Goal: Transaction & Acquisition: Purchase product/service

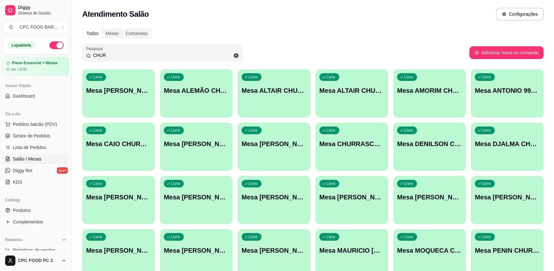
drag, startPoint x: 128, startPoint y: 58, endPoint x: 87, endPoint y: 57, distance: 41.4
click at [87, 57] on div "CHUR" at bounding box center [162, 52] width 153 height 13
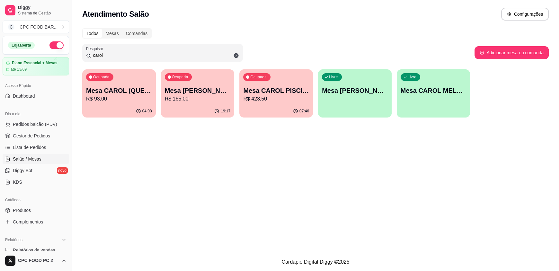
type input "carol"
click at [290, 92] on p "Mesa CAROL PISCINA" at bounding box center [276, 90] width 64 height 9
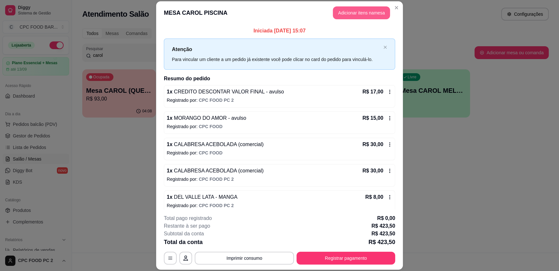
click at [347, 11] on button "Adicionar itens na mesa" at bounding box center [361, 12] width 57 height 13
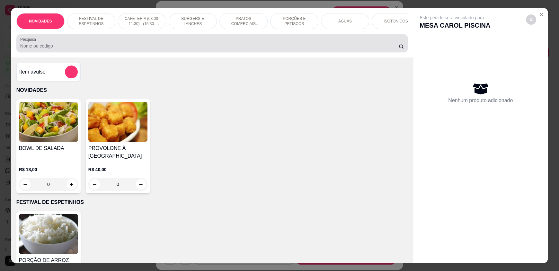
click at [211, 49] on input "Pesquisa" at bounding box center [209, 46] width 379 height 6
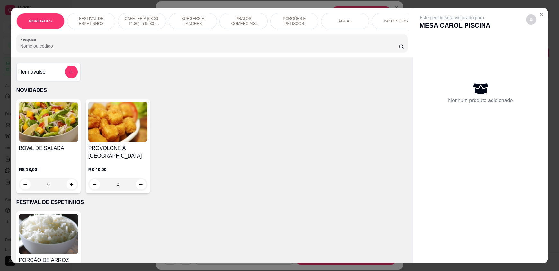
click at [209, 49] on input "Pesquisa" at bounding box center [209, 46] width 379 height 6
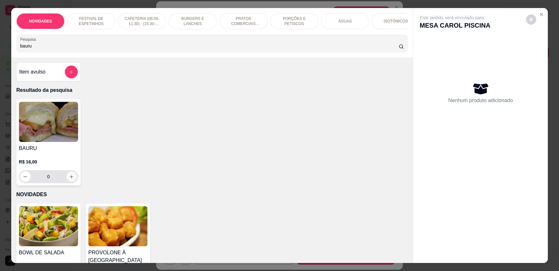
type input "bauru"
click at [64, 183] on input "0" at bounding box center [49, 176] width 36 height 13
click at [69, 179] on icon "increase-product-quantity" at bounding box center [71, 176] width 5 height 5
type input "1"
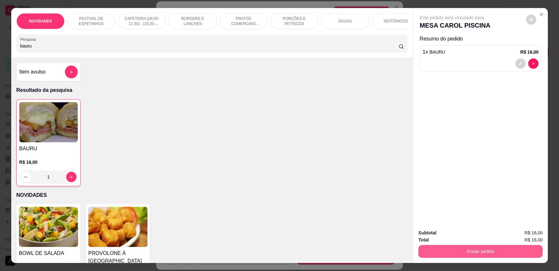
click at [445, 251] on button "Enviar pedido" at bounding box center [480, 251] width 124 height 13
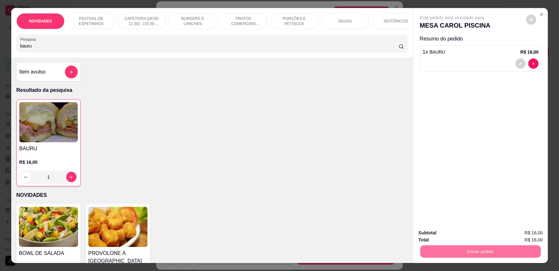
click at [446, 235] on button "Não registrar e enviar pedido" at bounding box center [458, 236] width 65 height 12
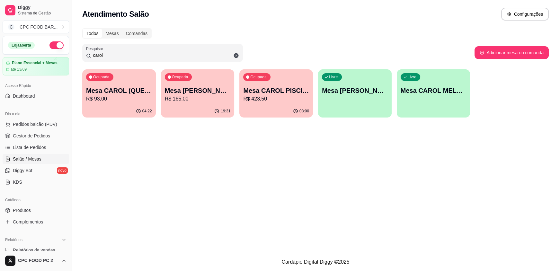
drag, startPoint x: 140, startPoint y: 57, endPoint x: 72, endPoint y: 55, distance: 67.5
click at [72, 55] on div "Diggy Sistema de Gestão C CPC FOOD BAR ... Loja aberta Plano Essencial + Mesas …" at bounding box center [279, 135] width 559 height 271
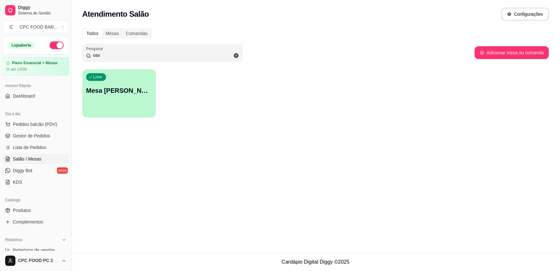
type input "osv"
click at [109, 110] on div "button" at bounding box center [119, 114] width 74 height 8
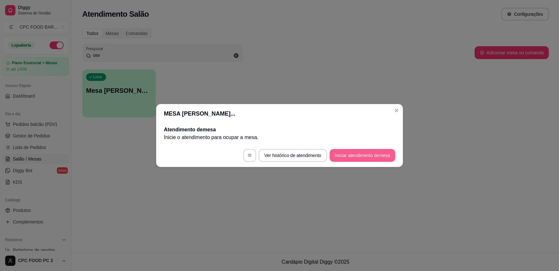
click at [357, 150] on button "Iniciar atendimento de mesa" at bounding box center [362, 155] width 66 height 13
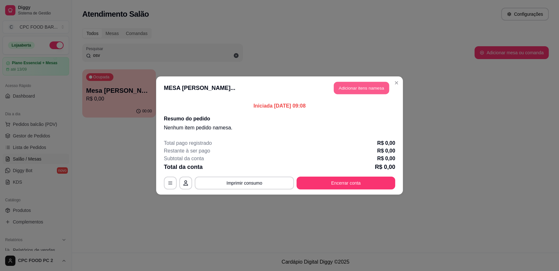
click at [358, 86] on button "Adicionar itens na mesa" at bounding box center [361, 88] width 55 height 13
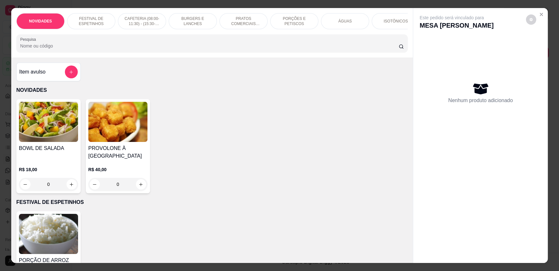
click at [298, 49] on input "Pesquisa" at bounding box center [209, 46] width 379 height 6
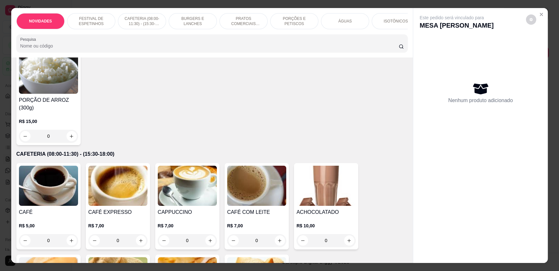
scroll to position [160, 0]
click at [138, 243] on icon "increase-product-quantity" at bounding box center [140, 240] width 5 height 5
type input "1"
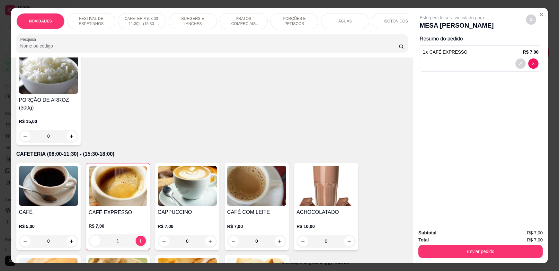
click at [335, 19] on div "ÁGUAS" at bounding box center [345, 21] width 48 height 16
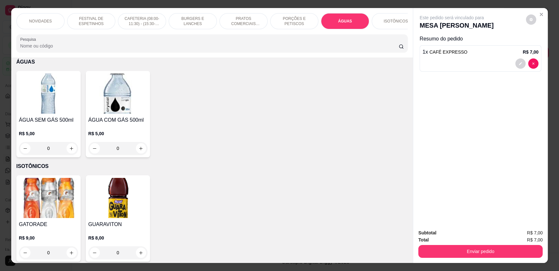
scroll to position [12, 0]
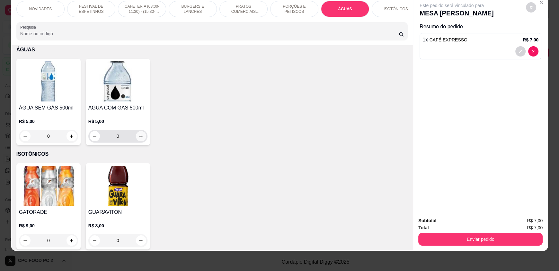
click at [141, 139] on button "increase-product-quantity" at bounding box center [141, 136] width 10 height 10
type input "1"
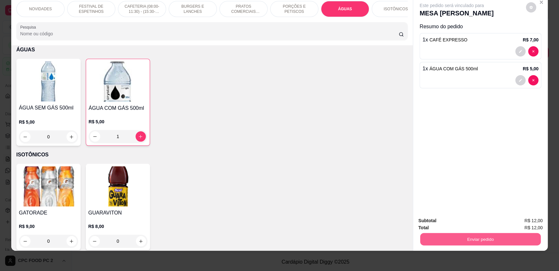
click at [437, 233] on button "Enviar pedido" at bounding box center [480, 239] width 120 height 13
click at [439, 220] on button "Não registrar e enviar pedido" at bounding box center [458, 223] width 65 height 12
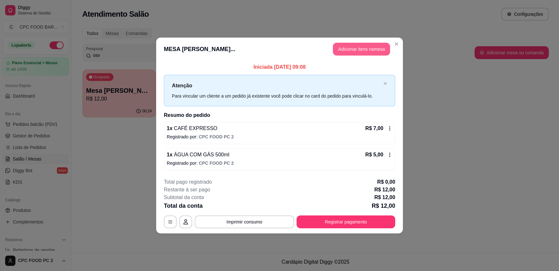
click at [356, 47] on button "Adicionar itens na mesa" at bounding box center [361, 49] width 57 height 13
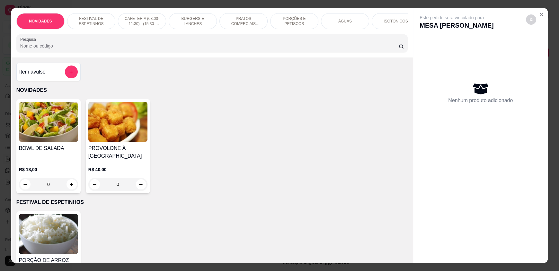
click at [187, 49] on input "Pesquisa" at bounding box center [209, 46] width 379 height 6
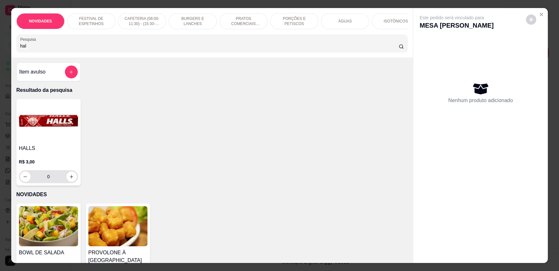
type input "hal"
click at [72, 182] on button "increase-product-quantity" at bounding box center [71, 177] width 10 height 10
type input "1"
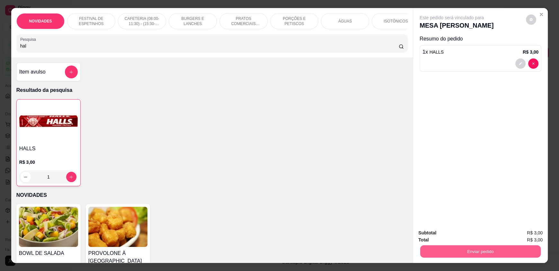
click at [465, 249] on button "Enviar pedido" at bounding box center [480, 251] width 120 height 13
click at [462, 238] on button "Não registrar e enviar pedido" at bounding box center [458, 236] width 65 height 12
